Goal: Information Seeking & Learning: Learn about a topic

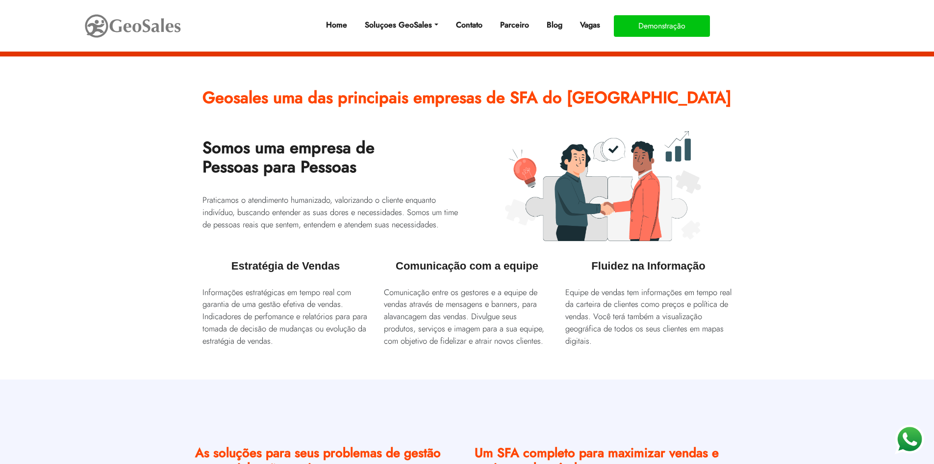
scroll to position [294, 0]
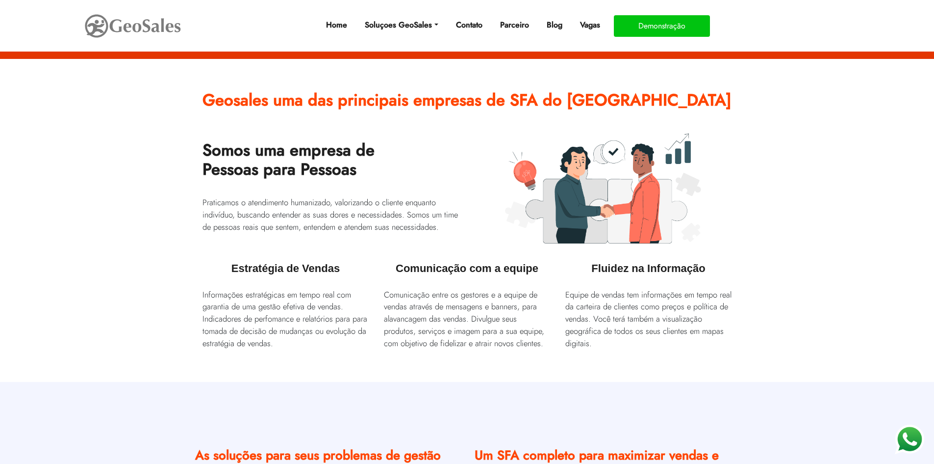
click at [834, 124] on section "Geosales uma das principais empresas de SFA do [GEOGRAPHIC_DATA] Somos uma empr…" at bounding box center [467, 220] width 934 height 323
click at [749, 189] on section "Geosales uma das principais empresas de SFA do [GEOGRAPHIC_DATA] Somos uma empr…" at bounding box center [467, 220] width 934 height 323
click at [836, 302] on section "Geosales uma das principais empresas de SFA do [GEOGRAPHIC_DATA] Somos uma empr…" at bounding box center [467, 220] width 934 height 323
click at [864, 258] on section "Geosales uma das principais empresas de SFA do [GEOGRAPHIC_DATA] Somos uma empr…" at bounding box center [467, 220] width 934 height 323
click at [792, 183] on section "Geosales uma das principais empresas de SFA do [GEOGRAPHIC_DATA] Somos uma empr…" at bounding box center [467, 220] width 934 height 323
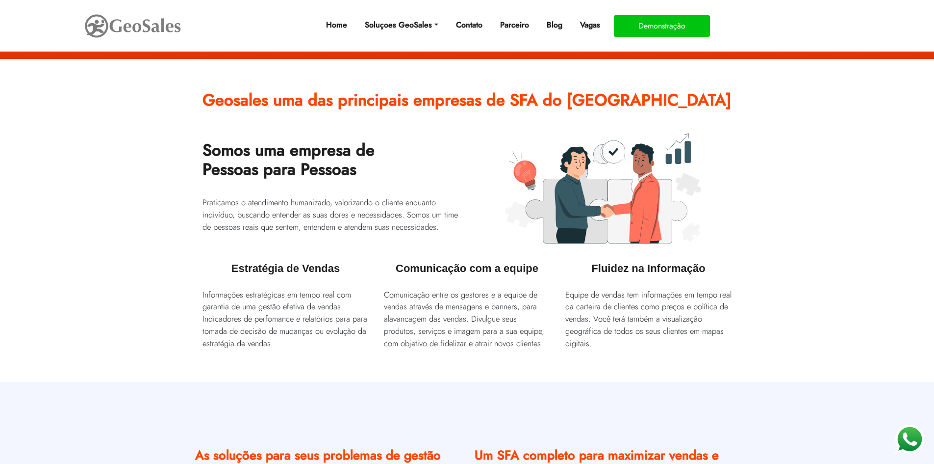
click at [755, 177] on section "Geosales uma das principais empresas de SFA do [GEOGRAPHIC_DATA] Somos uma empr…" at bounding box center [467, 220] width 934 height 323
click at [837, 200] on section "Geosales uma das principais empresas de SFA do [GEOGRAPHIC_DATA] Somos uma empr…" at bounding box center [467, 220] width 934 height 323
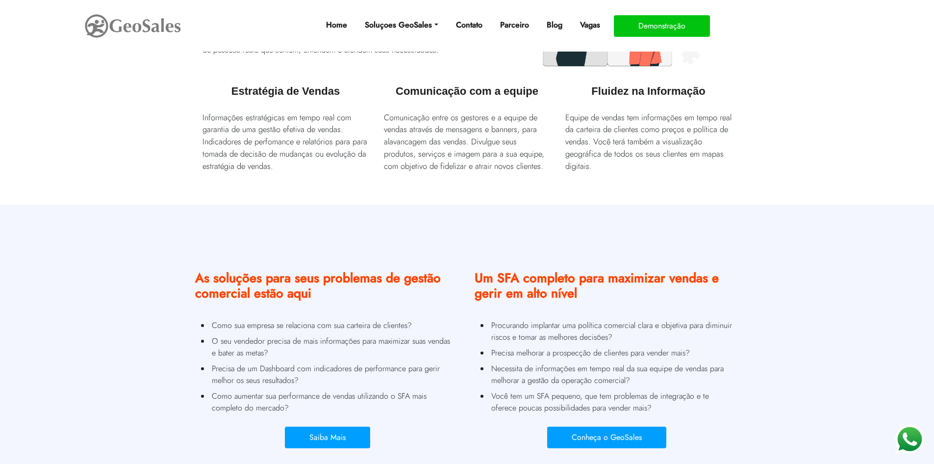
scroll to position [491, 0]
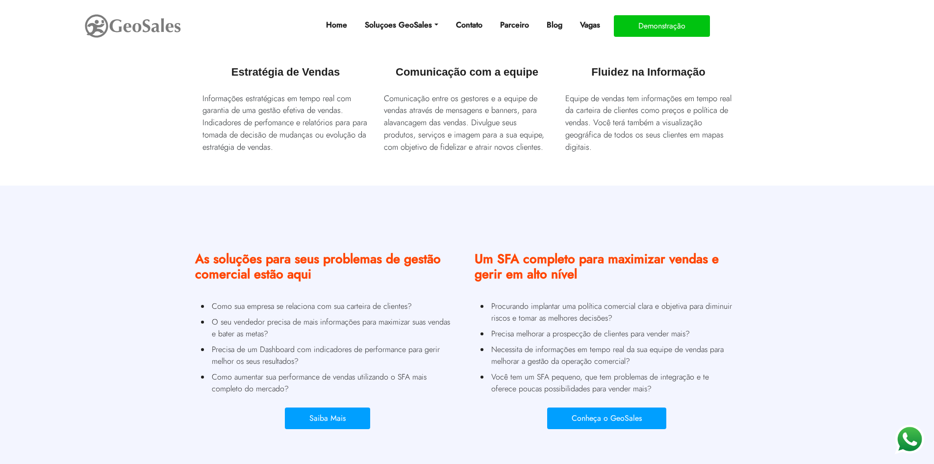
click at [790, 55] on section "Geosales uma das principais empresas de SFA do [GEOGRAPHIC_DATA] Somos uma empr…" at bounding box center [467, 24] width 934 height 323
drag, startPoint x: 776, startPoint y: 111, endPoint x: 802, endPoint y: 149, distance: 45.6
click at [777, 112] on section "Geosales uma das principais empresas de SFA do [GEOGRAPHIC_DATA] Somos uma empr…" at bounding box center [467, 24] width 934 height 323
drag, startPoint x: 811, startPoint y: 160, endPoint x: 843, endPoint y: 120, distance: 51.6
click at [811, 160] on section "Geosales uma das principais empresas de SFA do [GEOGRAPHIC_DATA] Somos uma empr…" at bounding box center [467, 24] width 934 height 323
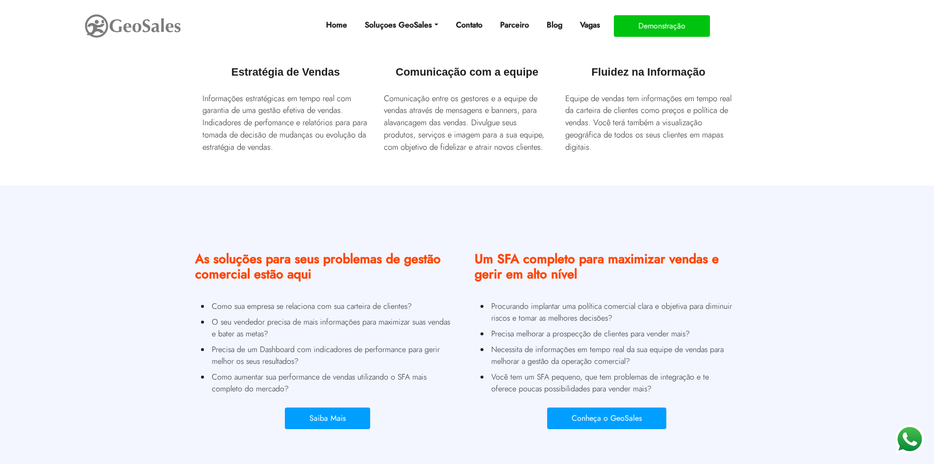
drag, startPoint x: 843, startPoint y: 120, endPoint x: 812, endPoint y: 68, distance: 60.7
click at [843, 116] on section "Geosales uma das principais empresas de SFA do [GEOGRAPHIC_DATA] Somos uma empr…" at bounding box center [467, 24] width 934 height 323
click at [812, 68] on section "Geosales uma das principais empresas de SFA do [GEOGRAPHIC_DATA] Somos uma empr…" at bounding box center [467, 24] width 934 height 323
click at [764, 86] on section "Geosales uma das principais empresas de SFA do [GEOGRAPHIC_DATA] Somos uma empr…" at bounding box center [467, 24] width 934 height 323
drag, startPoint x: 731, startPoint y: 121, endPoint x: 742, endPoint y: 155, distance: 36.5
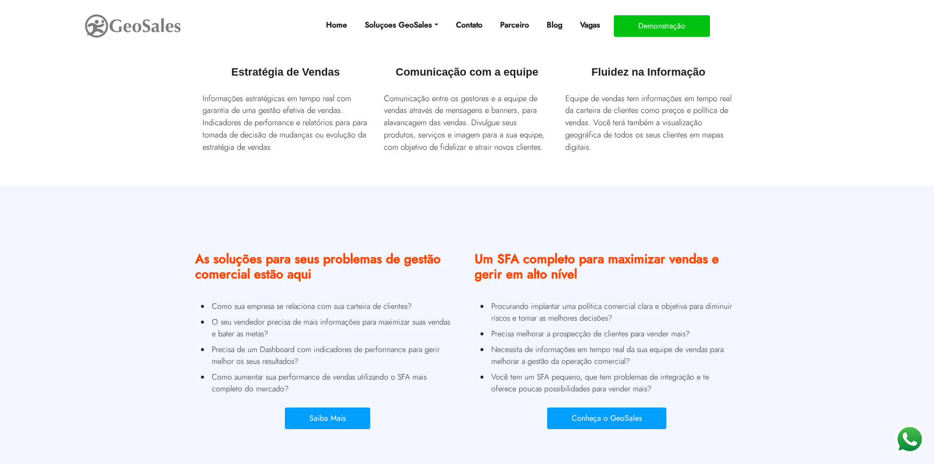
click at [731, 121] on p "Equipe de vendas tem informações em tempo real da carteira de clientes como pre…" at bounding box center [649, 122] width 167 height 61
drag, startPoint x: 757, startPoint y: 179, endPoint x: 835, endPoint y: 139, distance: 88.0
click at [759, 174] on section "Geosales uma das principais empresas de SFA do [GEOGRAPHIC_DATA] Somos uma empr…" at bounding box center [467, 24] width 934 height 323
drag, startPoint x: 835, startPoint y: 139, endPoint x: 815, endPoint y: 106, distance: 38.5
click at [835, 136] on section "Geosales uma das principais empresas de SFA do [GEOGRAPHIC_DATA] Somos uma empr…" at bounding box center [467, 24] width 934 height 323
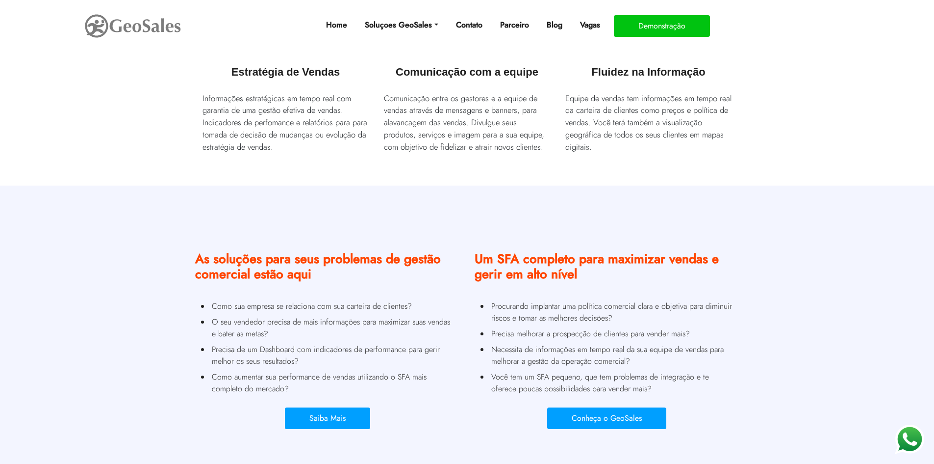
click at [788, 83] on section "Geosales uma das principais empresas de SFA do [GEOGRAPHIC_DATA] Somos uma empr…" at bounding box center [467, 24] width 934 height 323
